Goal: Task Accomplishment & Management: Use online tool/utility

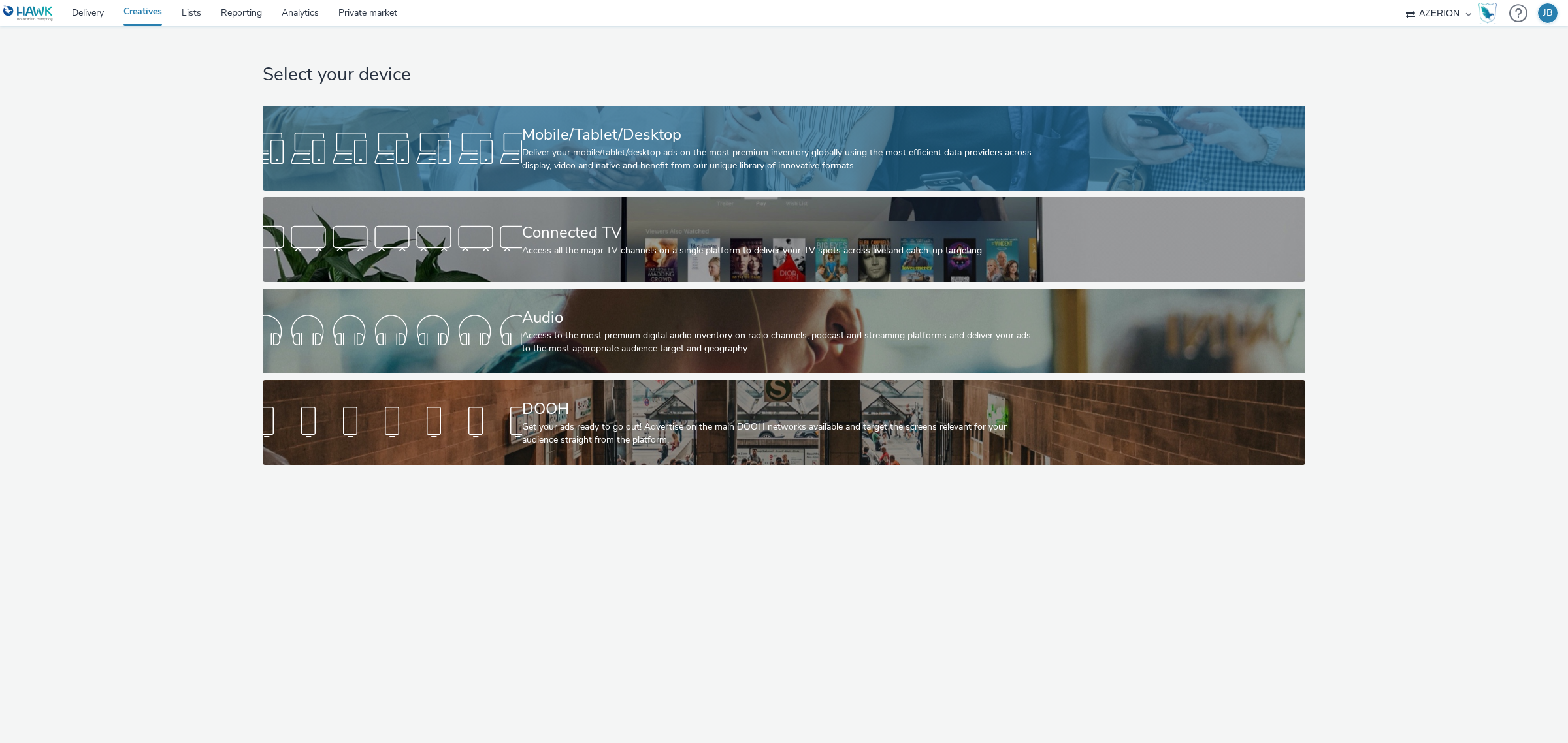
click at [791, 130] on div "Mobile/Tablet/Desktop" at bounding box center [781, 134] width 519 height 23
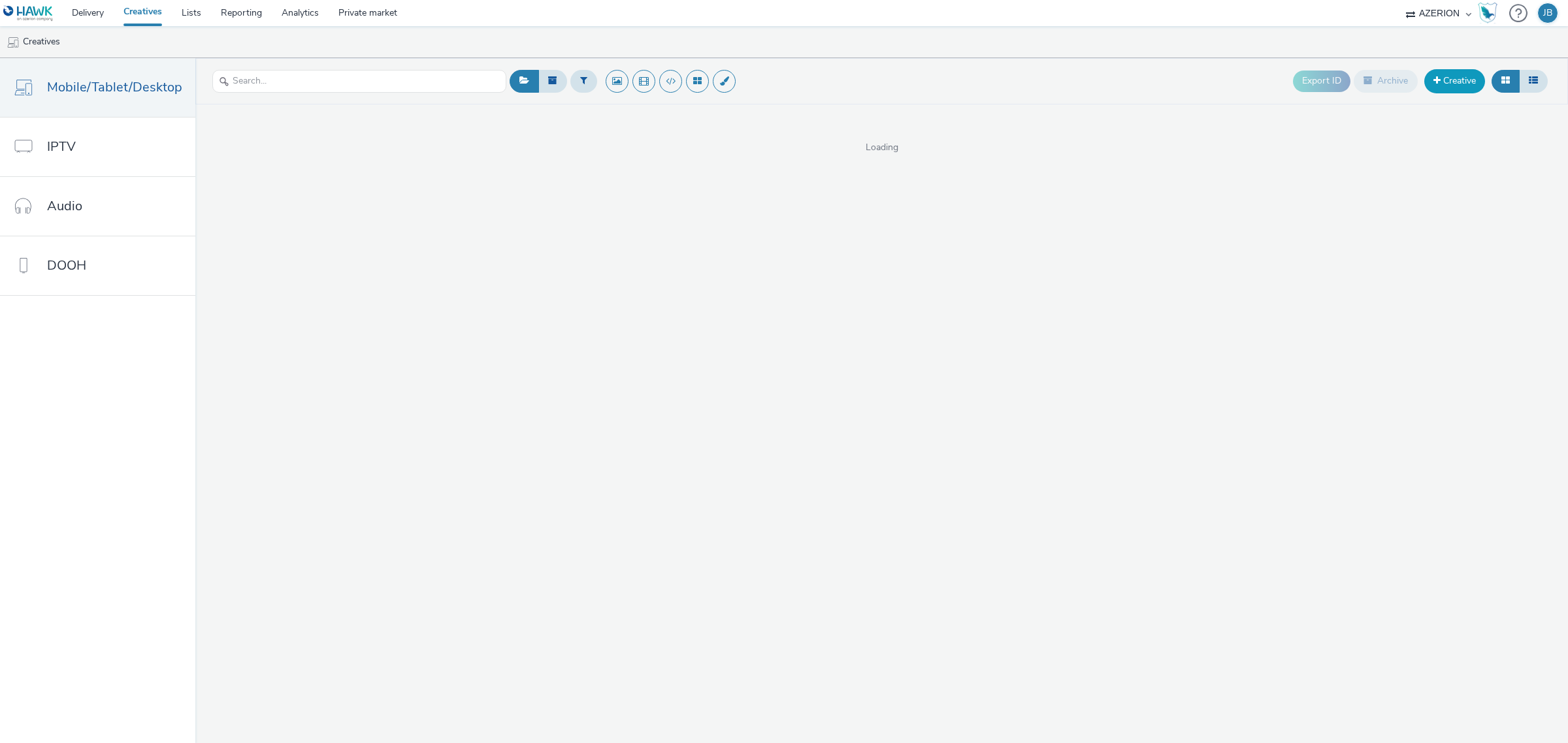
click at [1452, 84] on link "Creative" at bounding box center [1455, 81] width 61 height 23
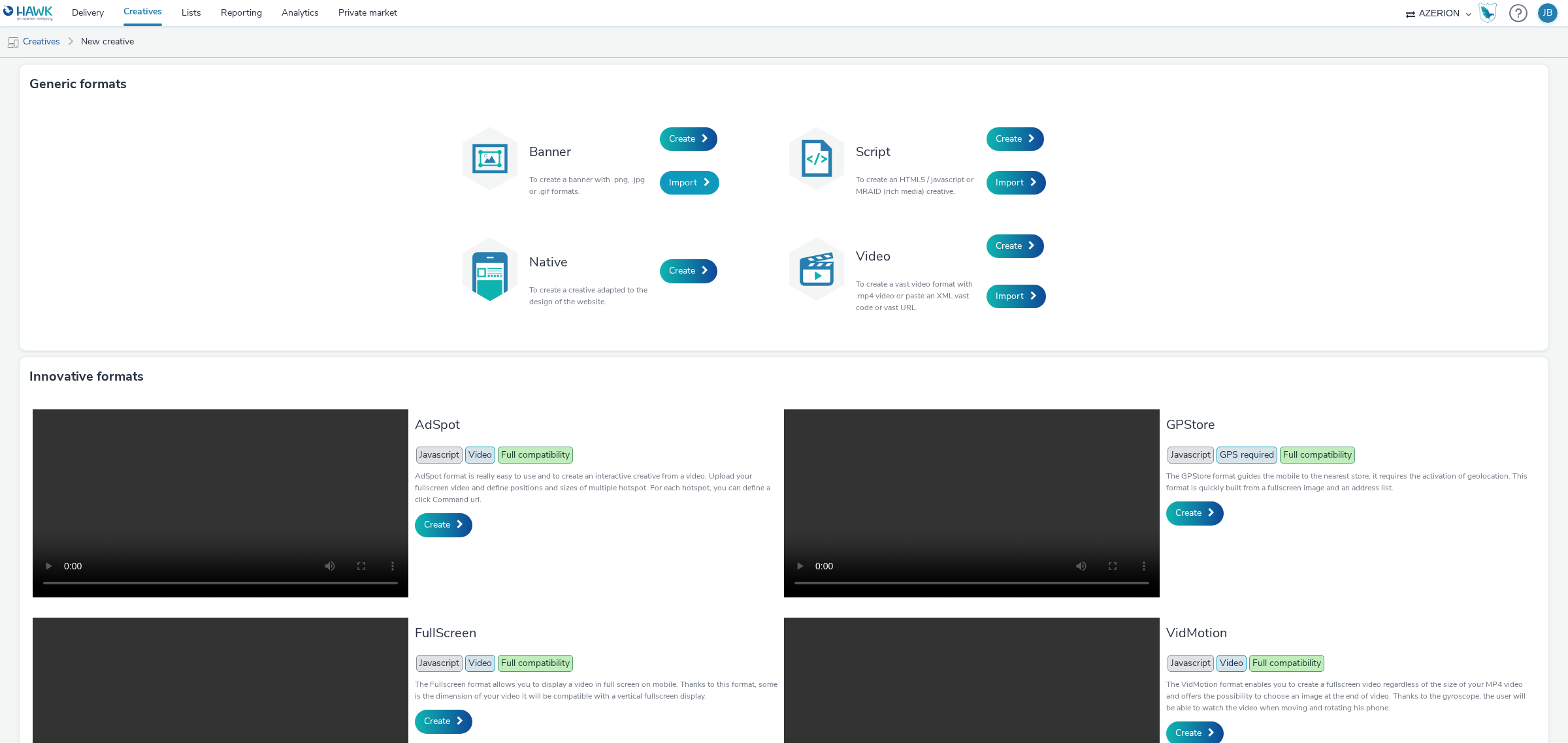
click at [677, 187] on span "Import" at bounding box center [683, 183] width 28 height 12
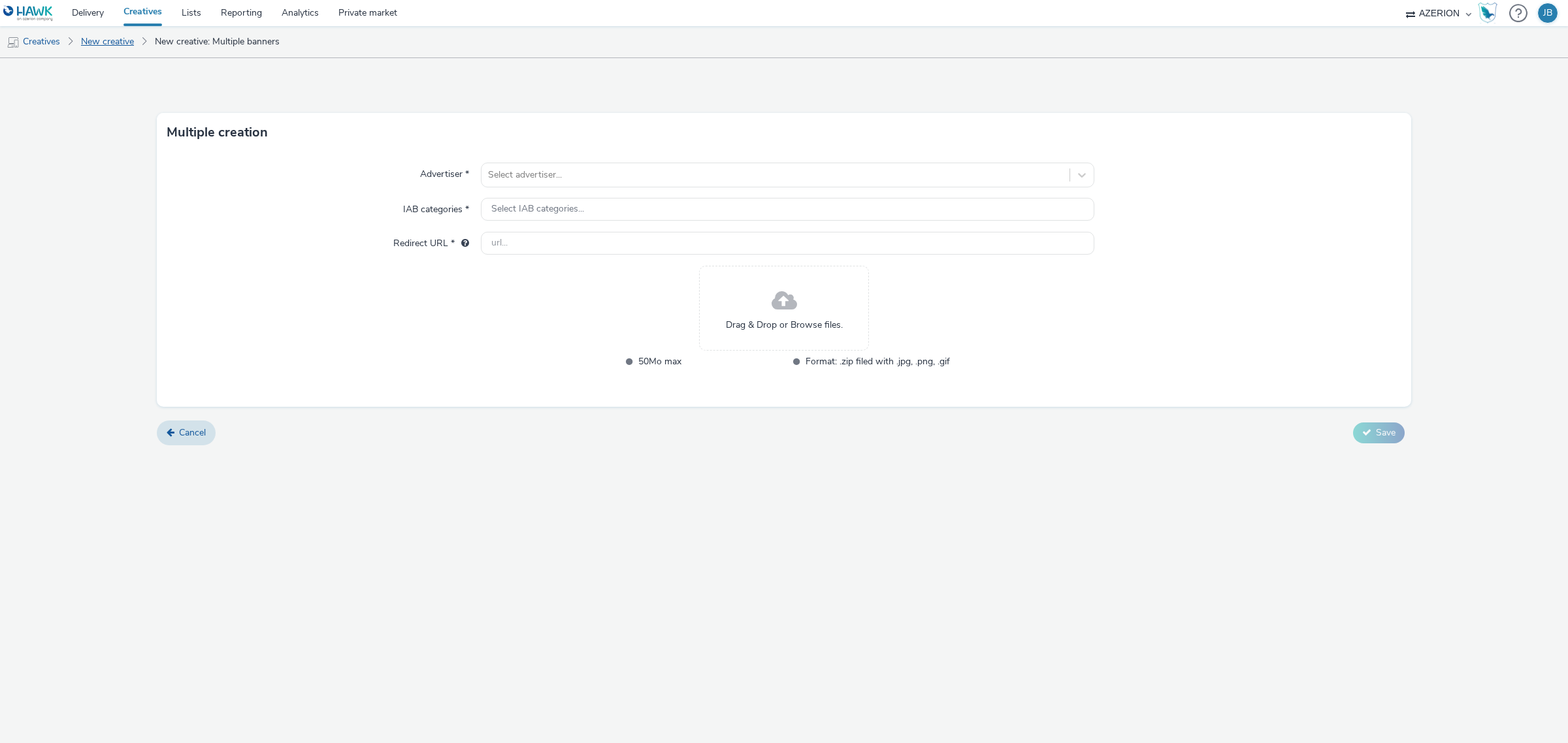
click at [133, 37] on link "New creative" at bounding box center [107, 41] width 66 height 31
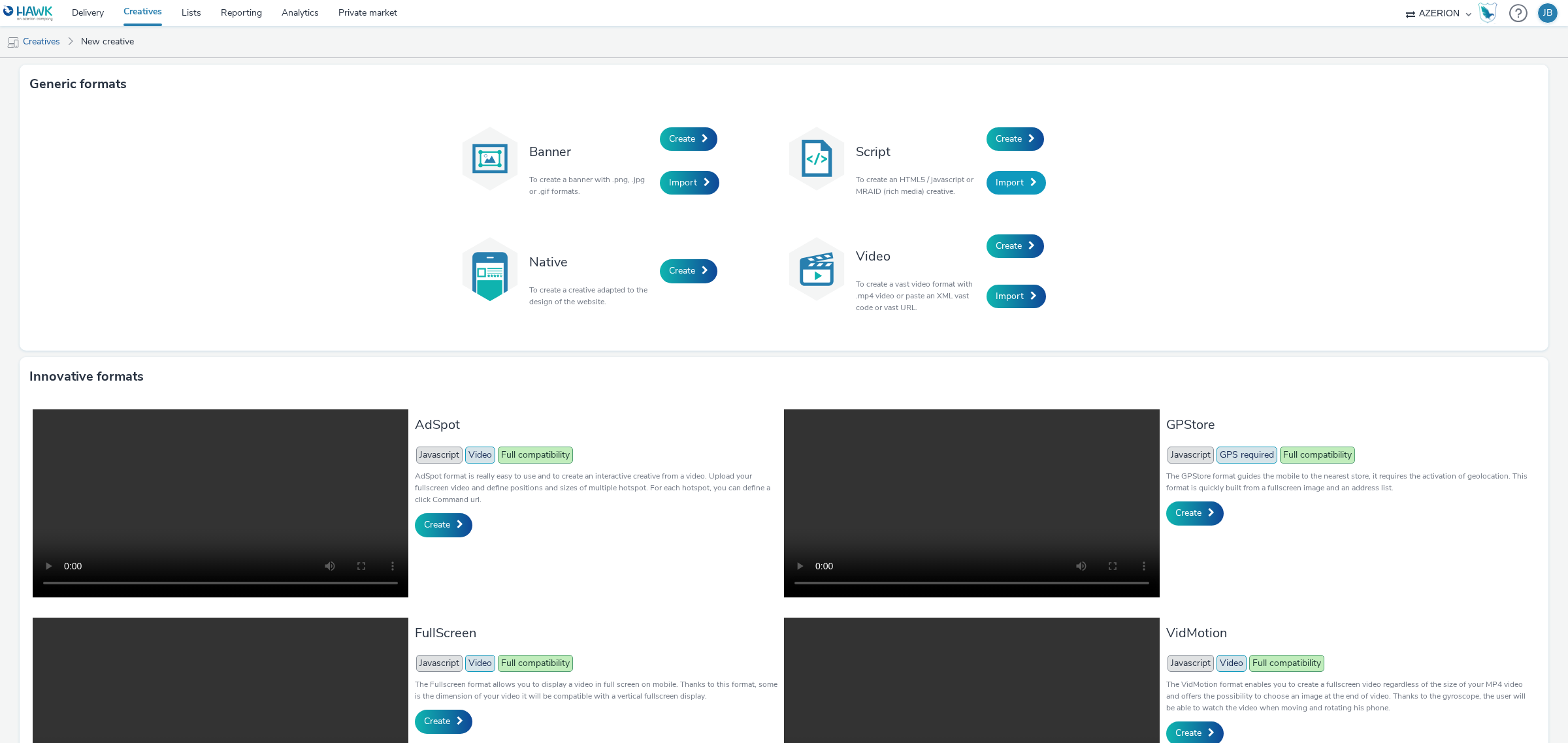
click at [1007, 184] on span "Import" at bounding box center [1010, 183] width 28 height 12
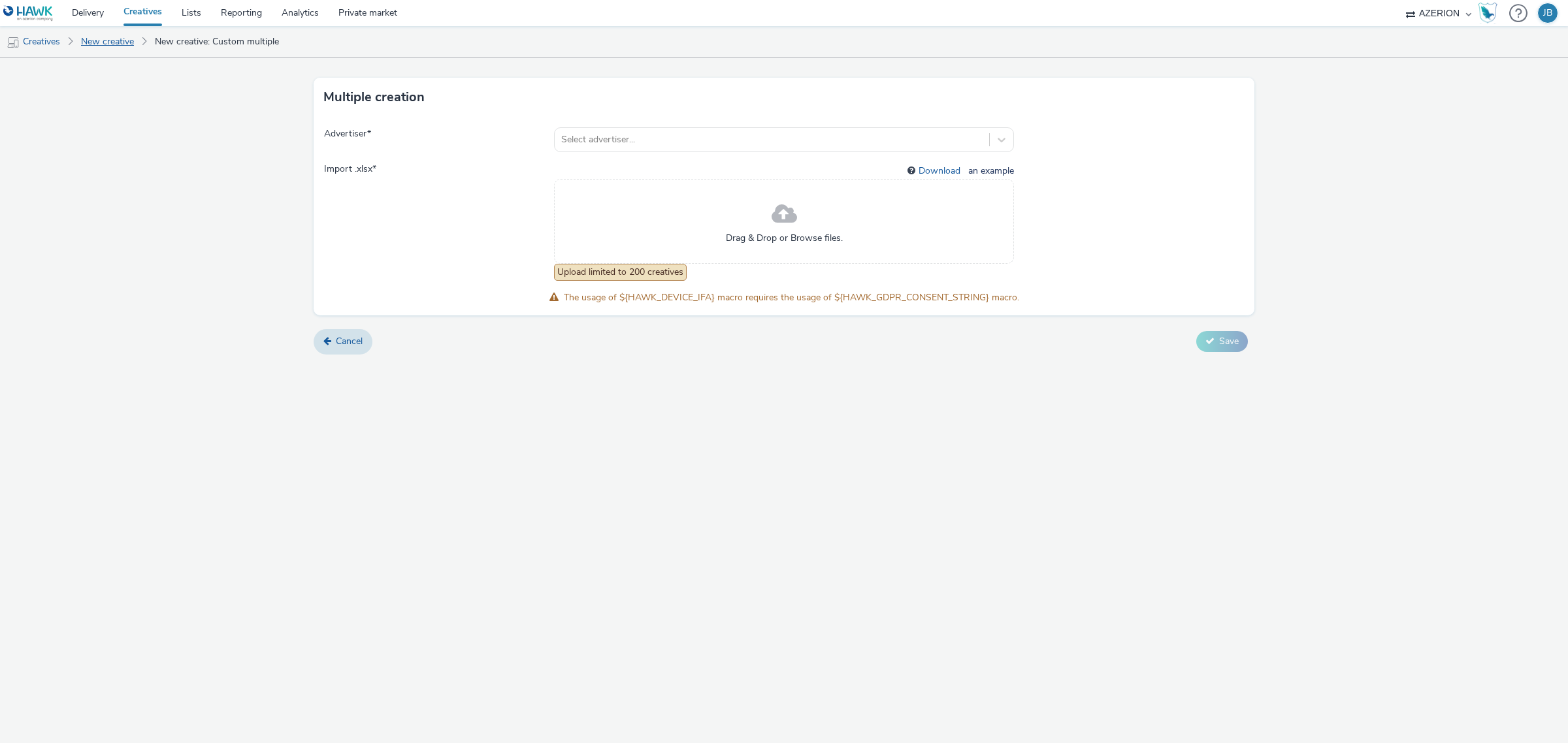
click at [114, 41] on link "New creative" at bounding box center [107, 41] width 66 height 31
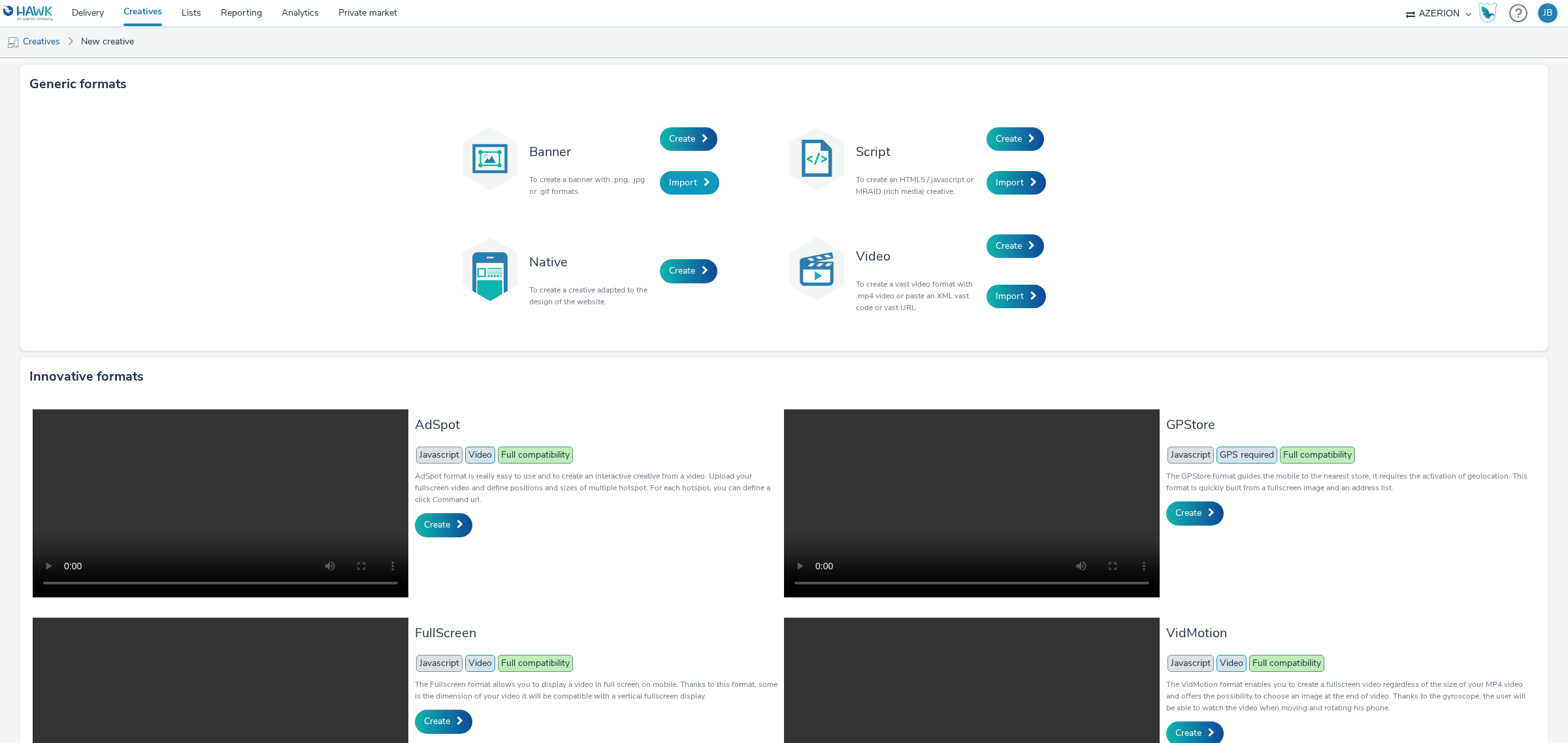
click at [669, 187] on span "Import" at bounding box center [683, 183] width 28 height 12
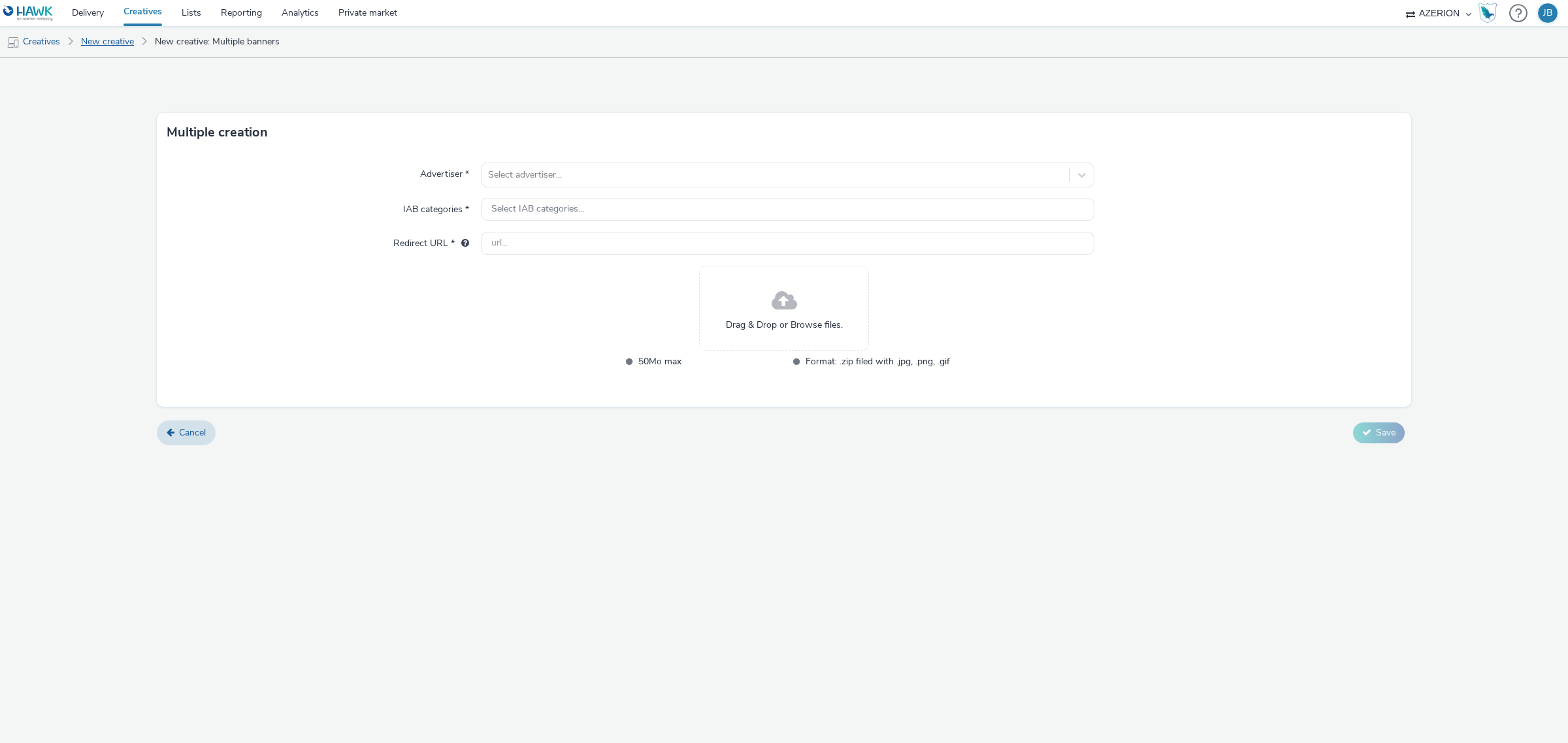
click at [105, 38] on link "New creative" at bounding box center [107, 41] width 66 height 31
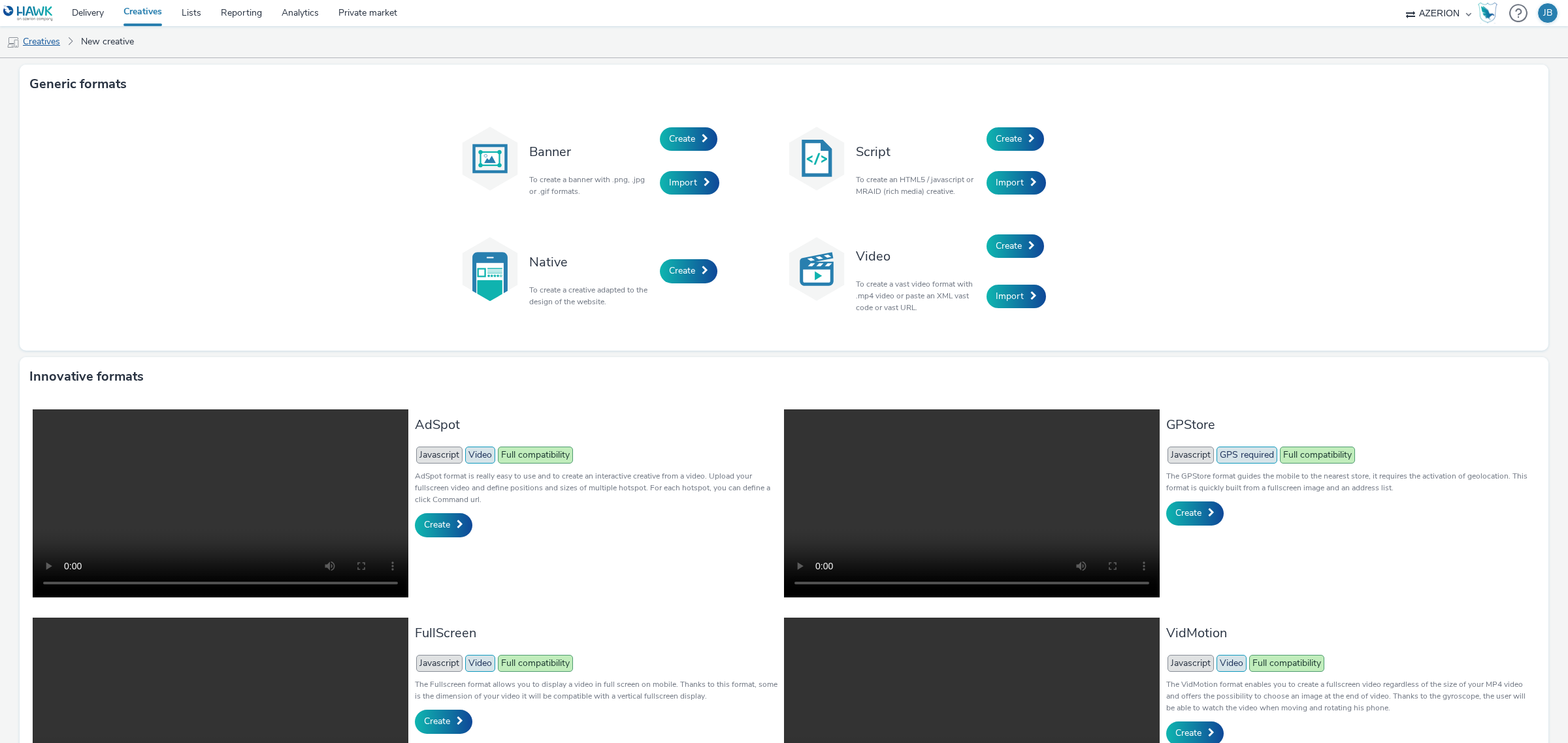
click at [52, 44] on link "Creatives" at bounding box center [33, 41] width 66 height 31
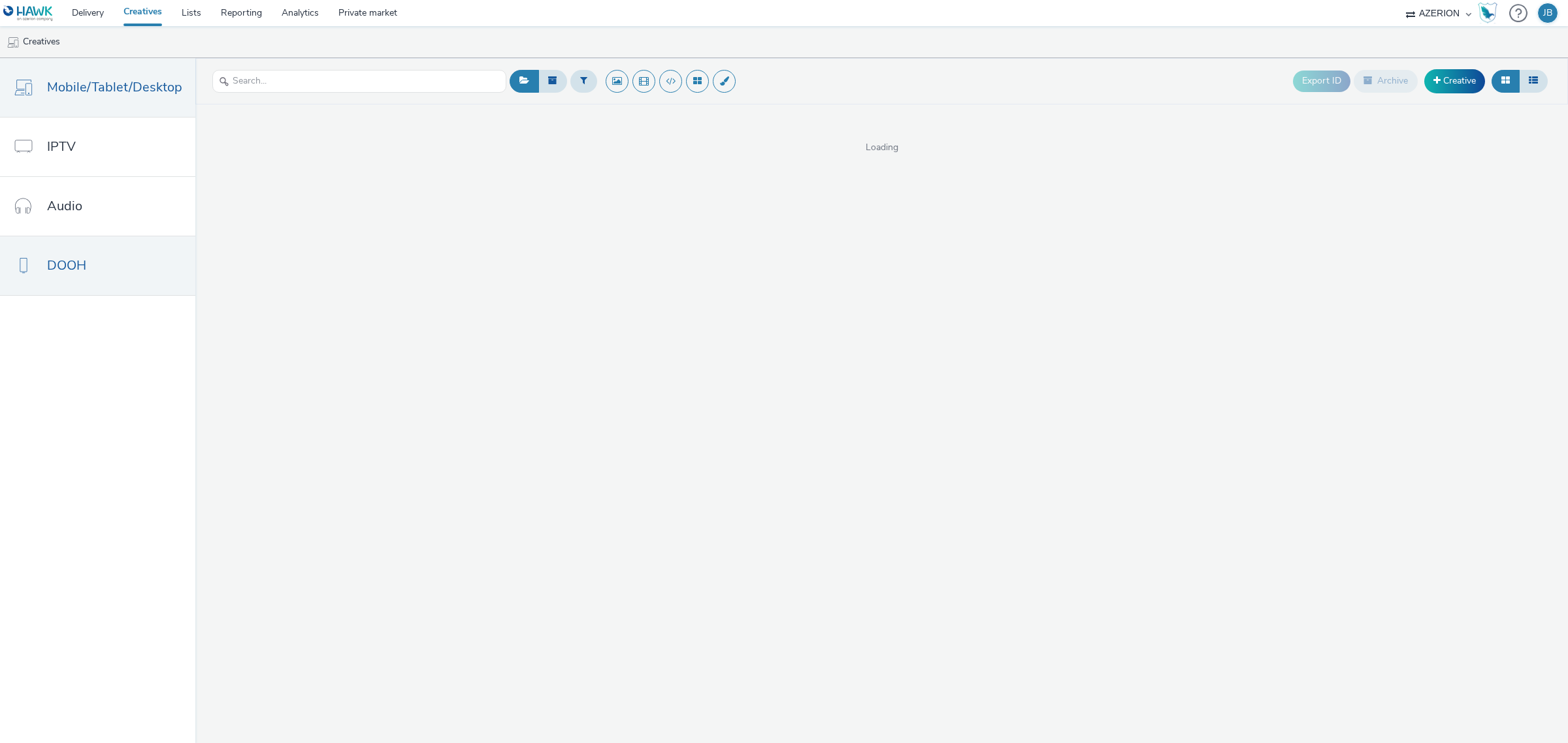
click at [85, 251] on link "DOOH" at bounding box center [98, 265] width 195 height 59
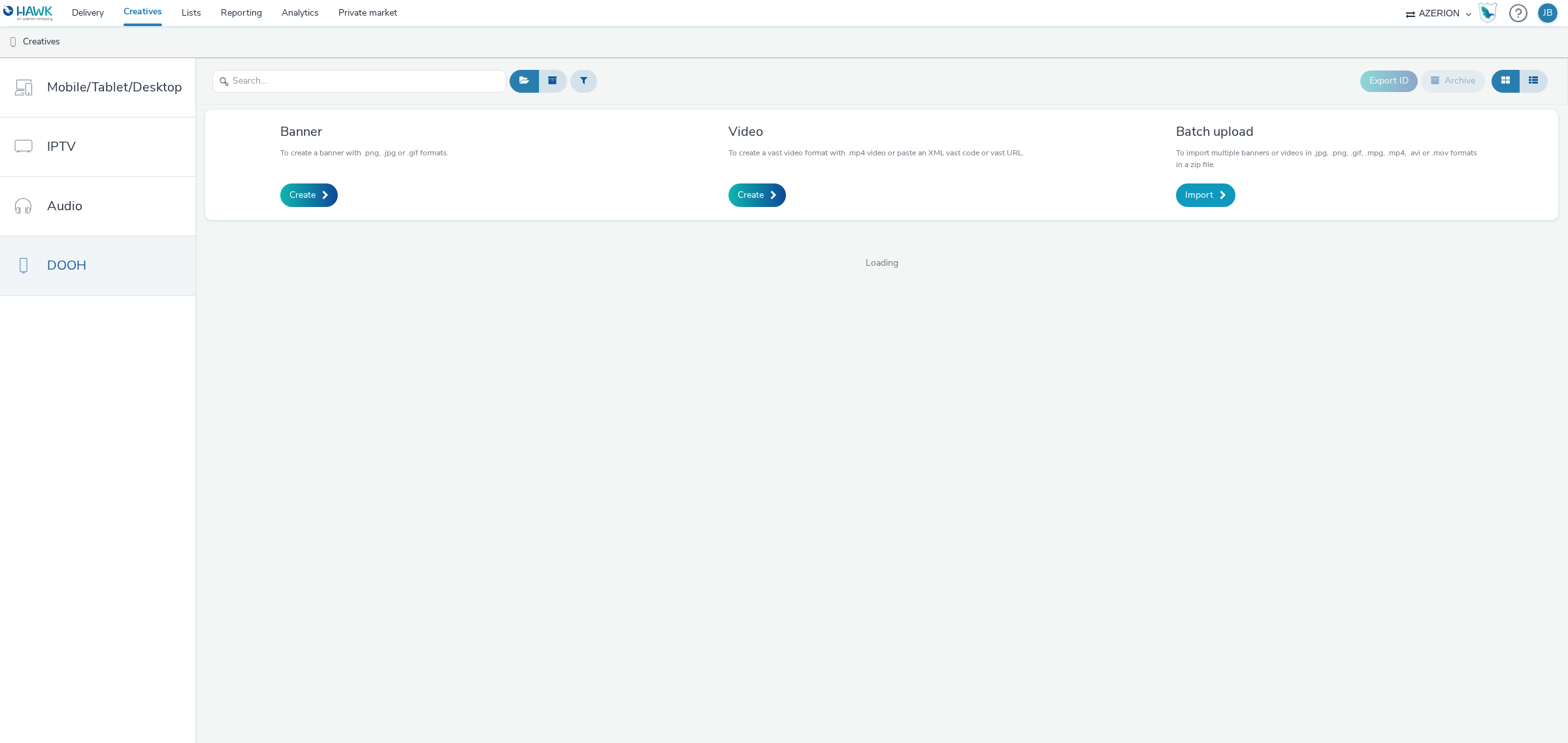
click at [1210, 194] on span "Import" at bounding box center [1199, 195] width 28 height 13
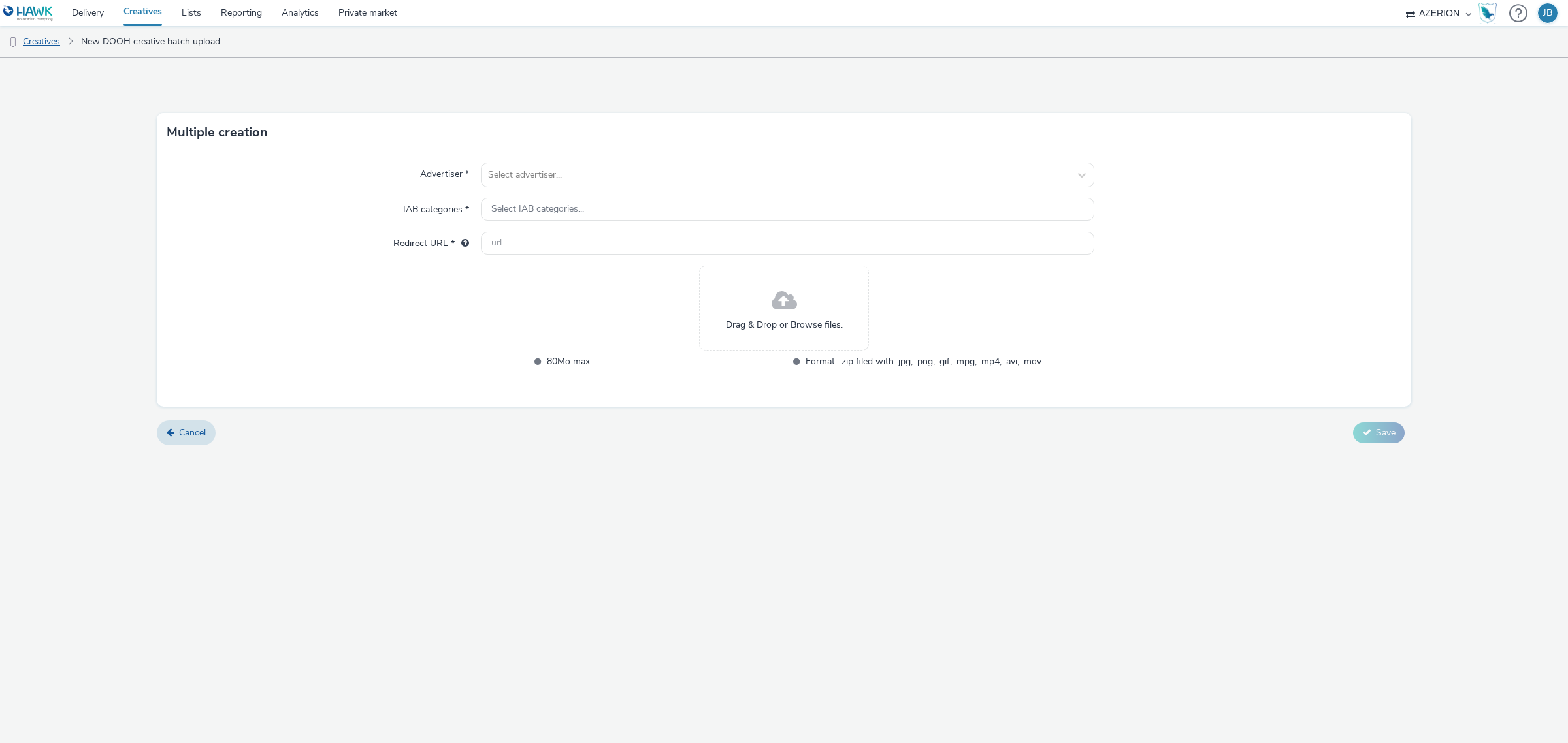
click at [51, 34] on link "Creatives" at bounding box center [33, 41] width 66 height 31
